Goal: Navigation & Orientation: Find specific page/section

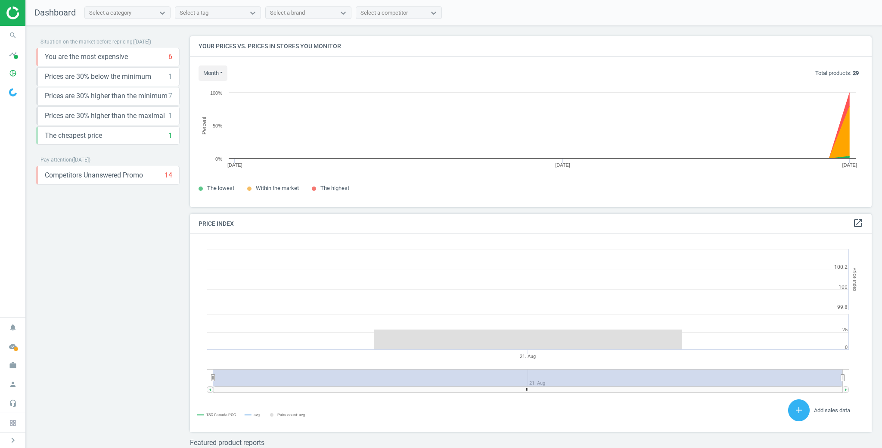
scroll to position [198, 682]
click at [170, 59] on icon "keyboard_arrow_down" at bounding box center [170, 57] width 10 height 10
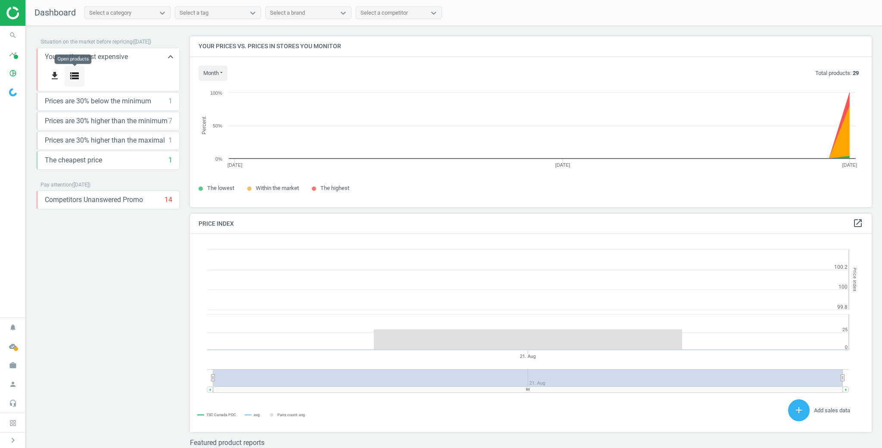
click at [76, 74] on icon "storage" at bounding box center [74, 76] width 10 height 10
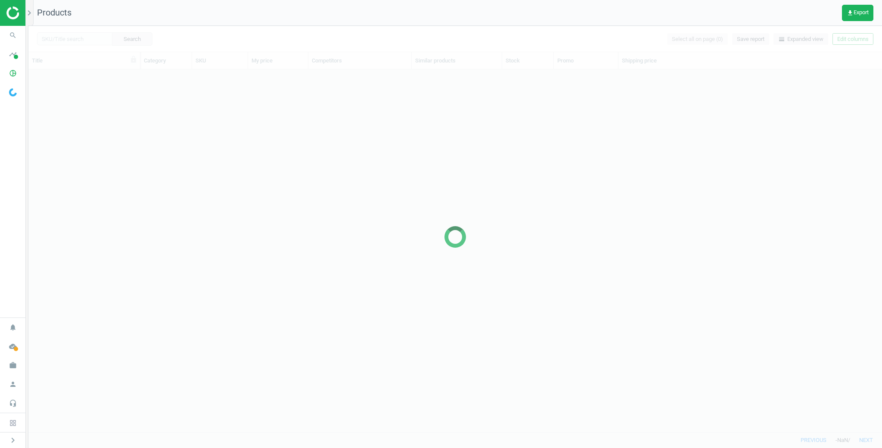
scroll to position [362, 853]
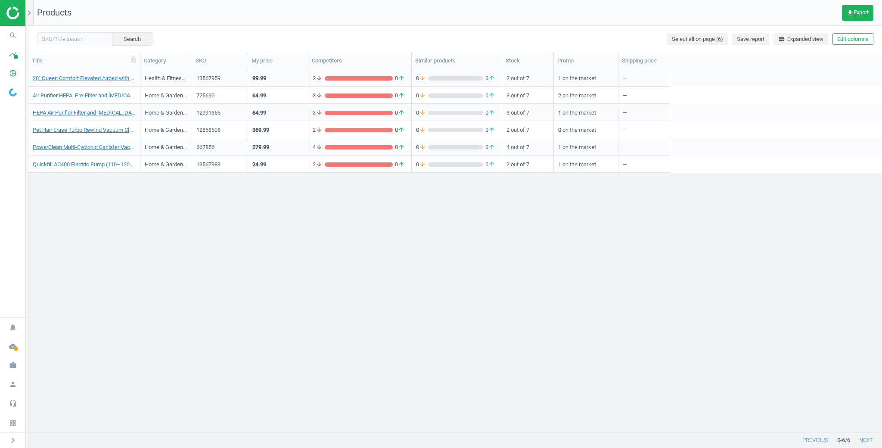
click at [284, 85] on div "99.99" at bounding box center [278, 77] width 60 height 17
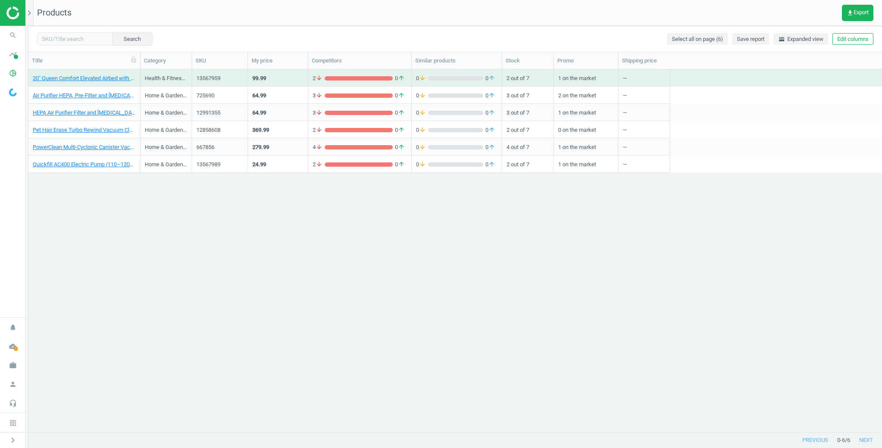
click at [282, 77] on div "99.99" at bounding box center [277, 77] width 51 height 15
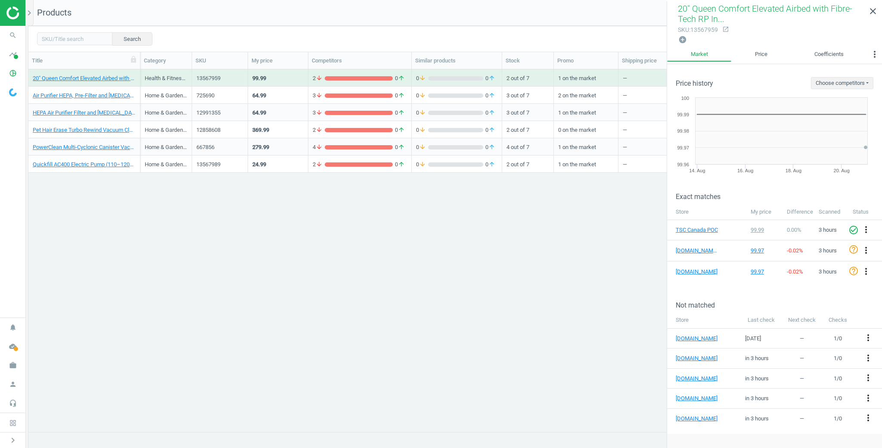
click at [274, 98] on div "64.99" at bounding box center [277, 94] width 51 height 15
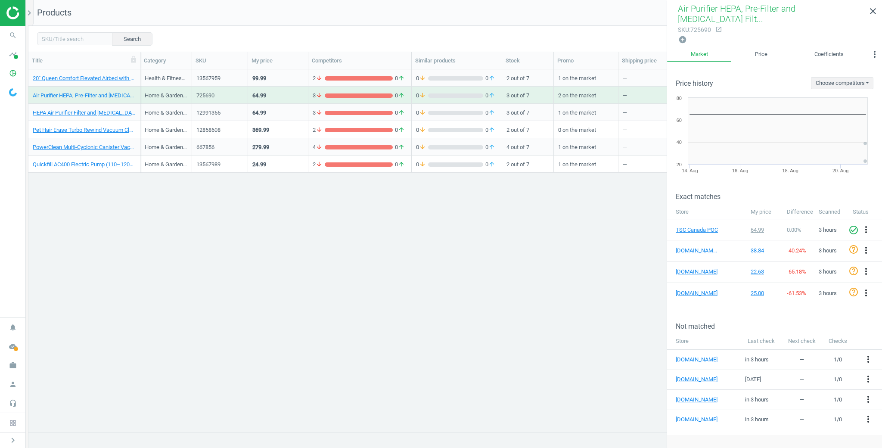
click at [280, 132] on div "369.99" at bounding box center [277, 129] width 51 height 15
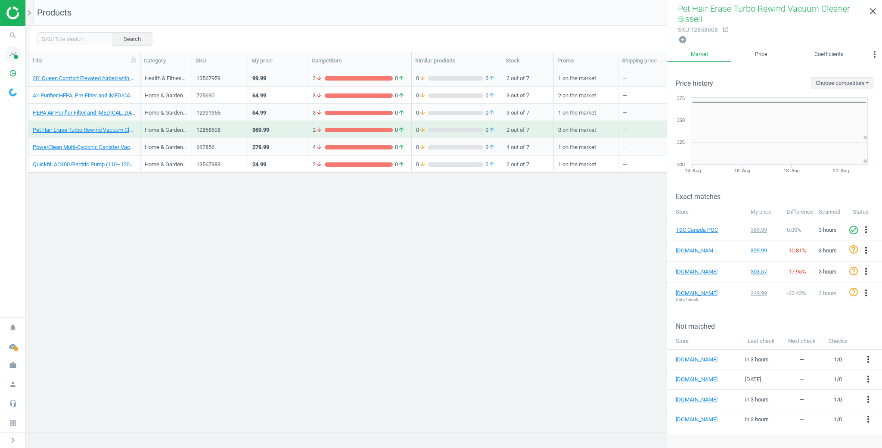
click at [16, 55] on span at bounding box center [16, 57] width 4 height 4
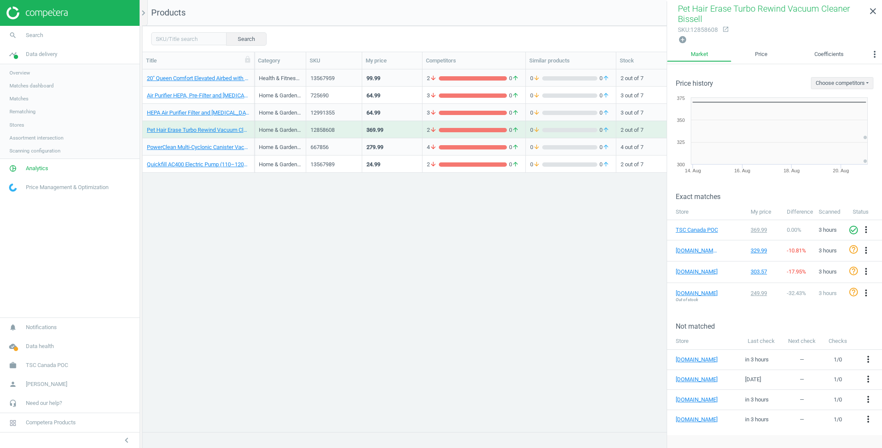
scroll to position [0, 0]
click at [28, 167] on span "Analytics" at bounding box center [37, 169] width 22 height 8
click at [22, 88] on span "Overview" at bounding box center [19, 91] width 21 height 7
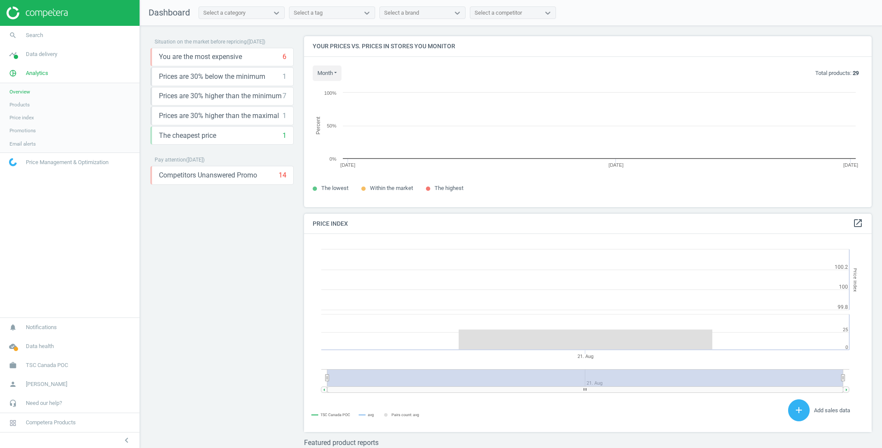
click at [22, 88] on span "Overview" at bounding box center [19, 91] width 21 height 7
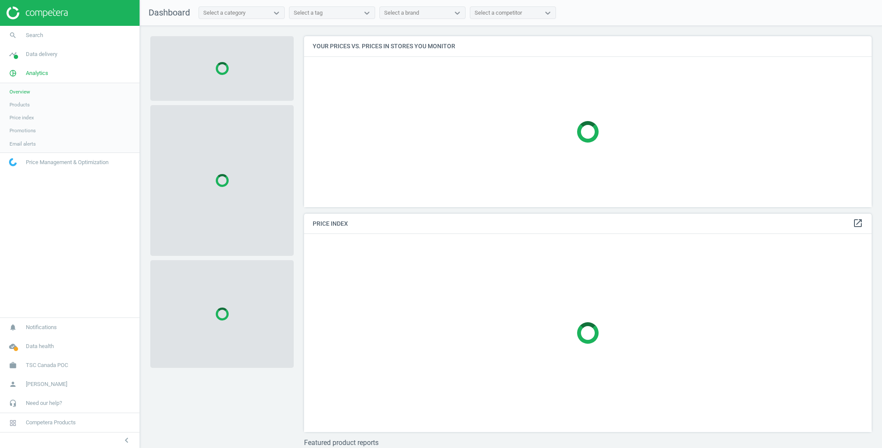
click at [19, 104] on span "Products" at bounding box center [19, 104] width 20 height 7
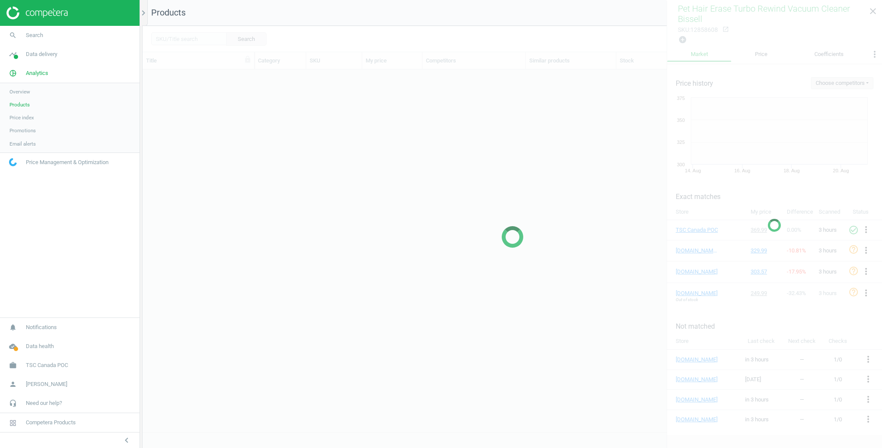
scroll to position [362, 739]
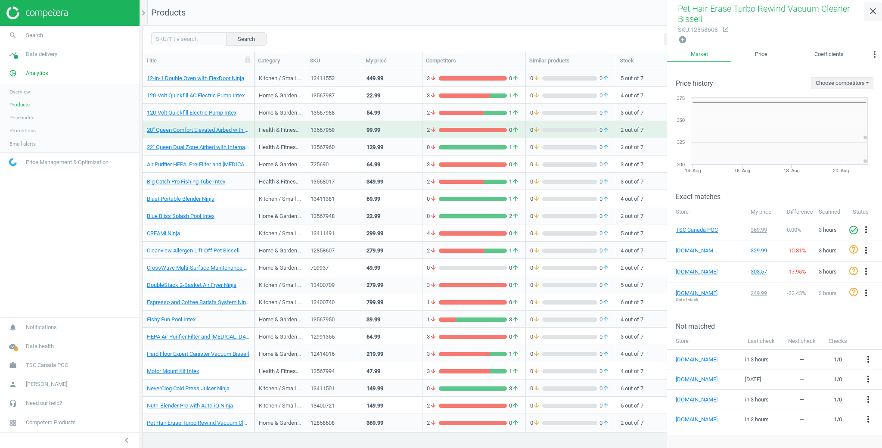
click at [874, 13] on icon "close" at bounding box center [873, 11] width 10 height 10
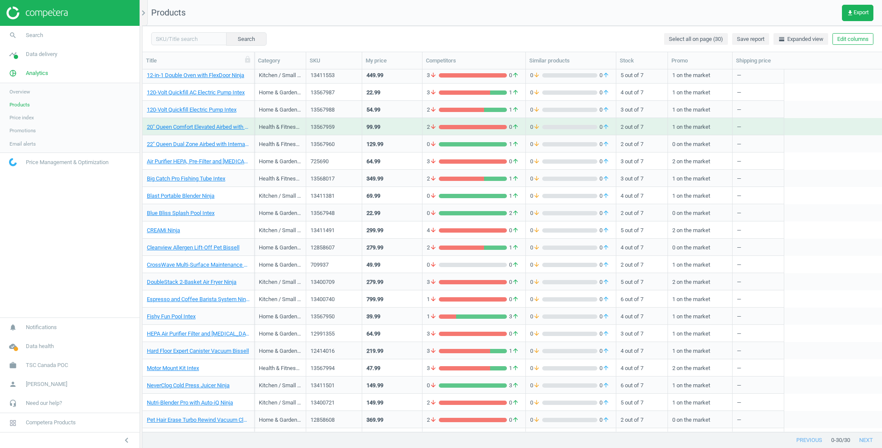
scroll to position [2, 0]
